Goal: Entertainment & Leisure: Consume media (video, audio)

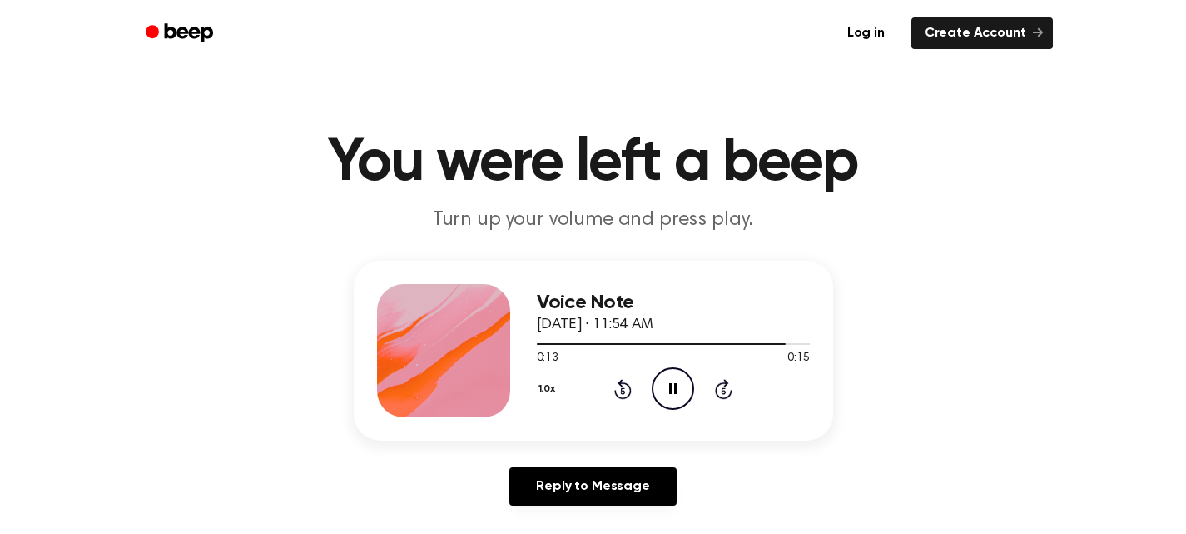
click at [682, 384] on icon "Pause Audio" at bounding box center [673, 388] width 42 height 42
click at [674, 382] on icon "Play Audio" at bounding box center [673, 388] width 42 height 42
click at [679, 384] on icon "Pause Audio" at bounding box center [673, 388] width 42 height 42
